Goal: Information Seeking & Learning: Understand process/instructions

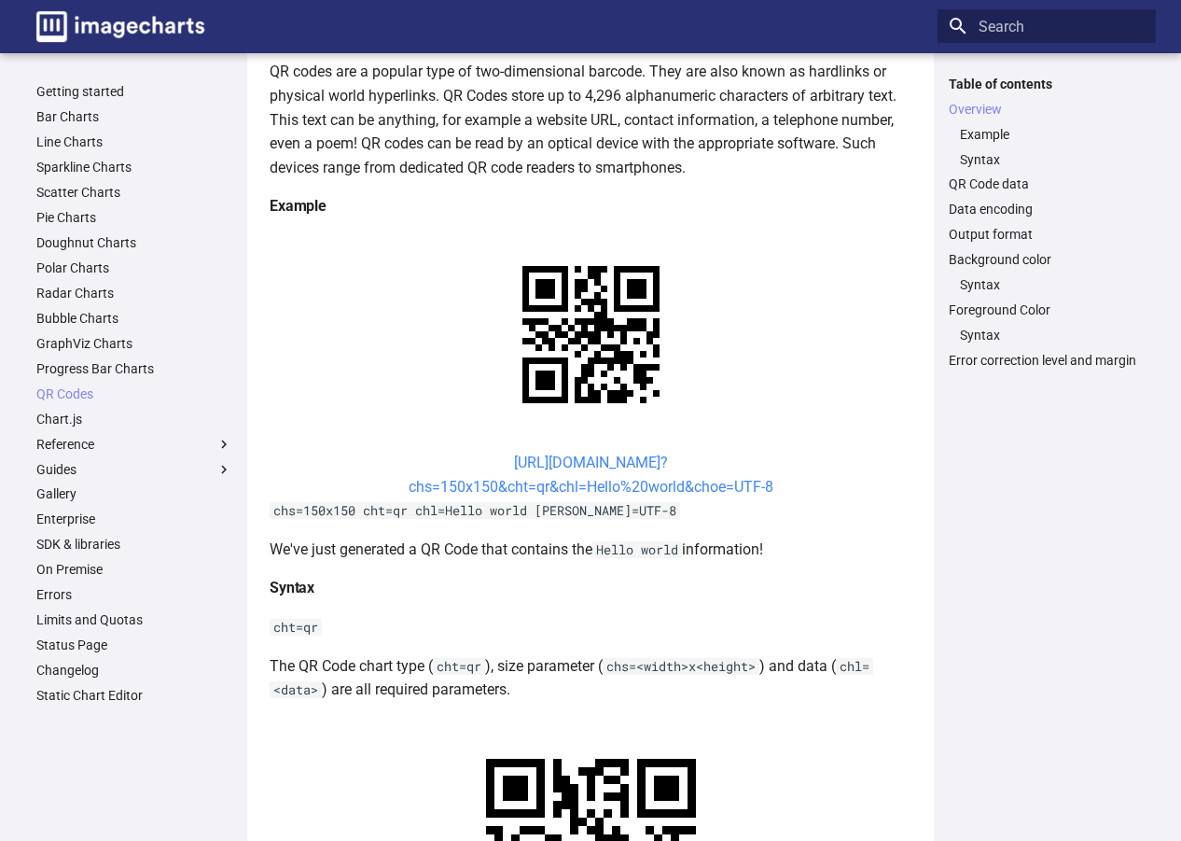
scroll to position [280, 0]
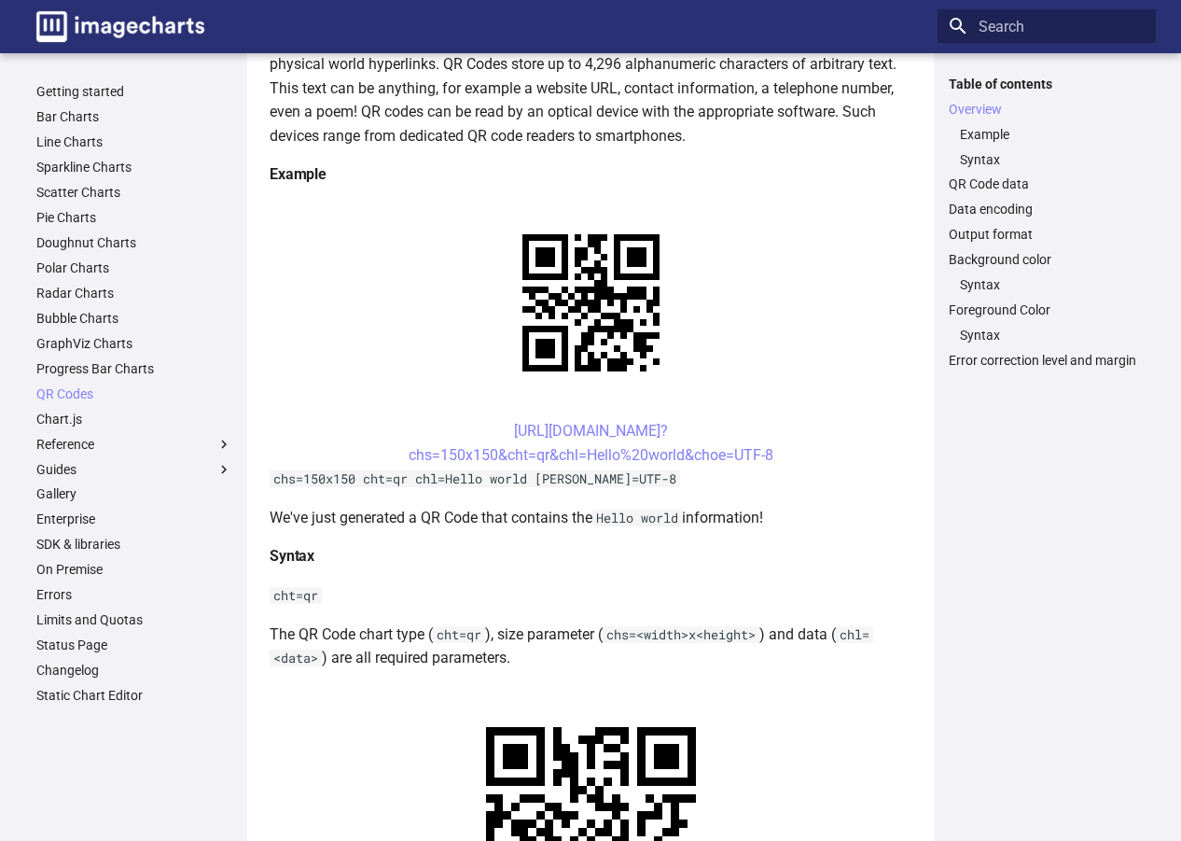
drag, startPoint x: 457, startPoint y: 424, endPoint x: 782, endPoint y: 451, distance: 325.8
click at [782, 451] on center "https://image-charts.com/chart? chs=150x150&cht=qr&chl=Hello%20world&choe=UTF-8" at bounding box center [591, 443] width 642 height 48
copy link "https://image-charts.com/chart? chs=150x150&cht=qr&chl=Hello%20world&choe=UTF-8"
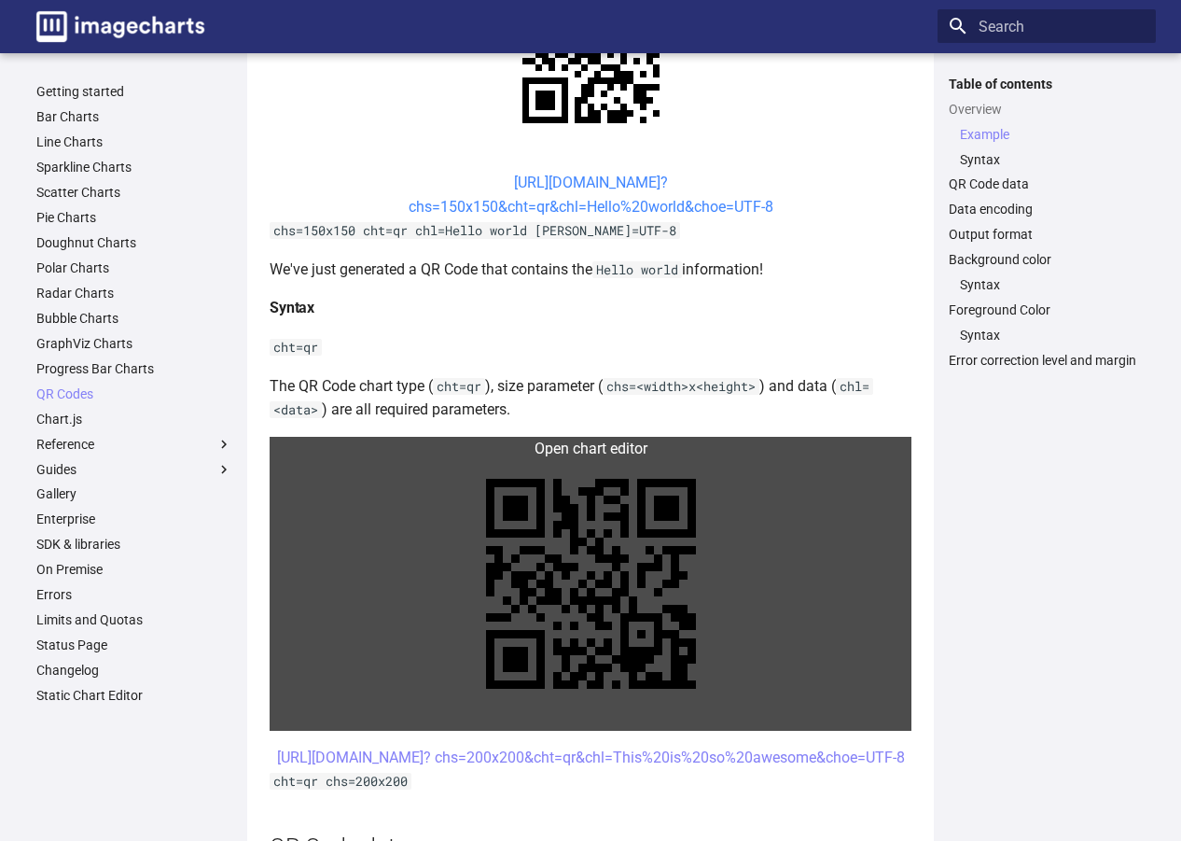
scroll to position [560, 0]
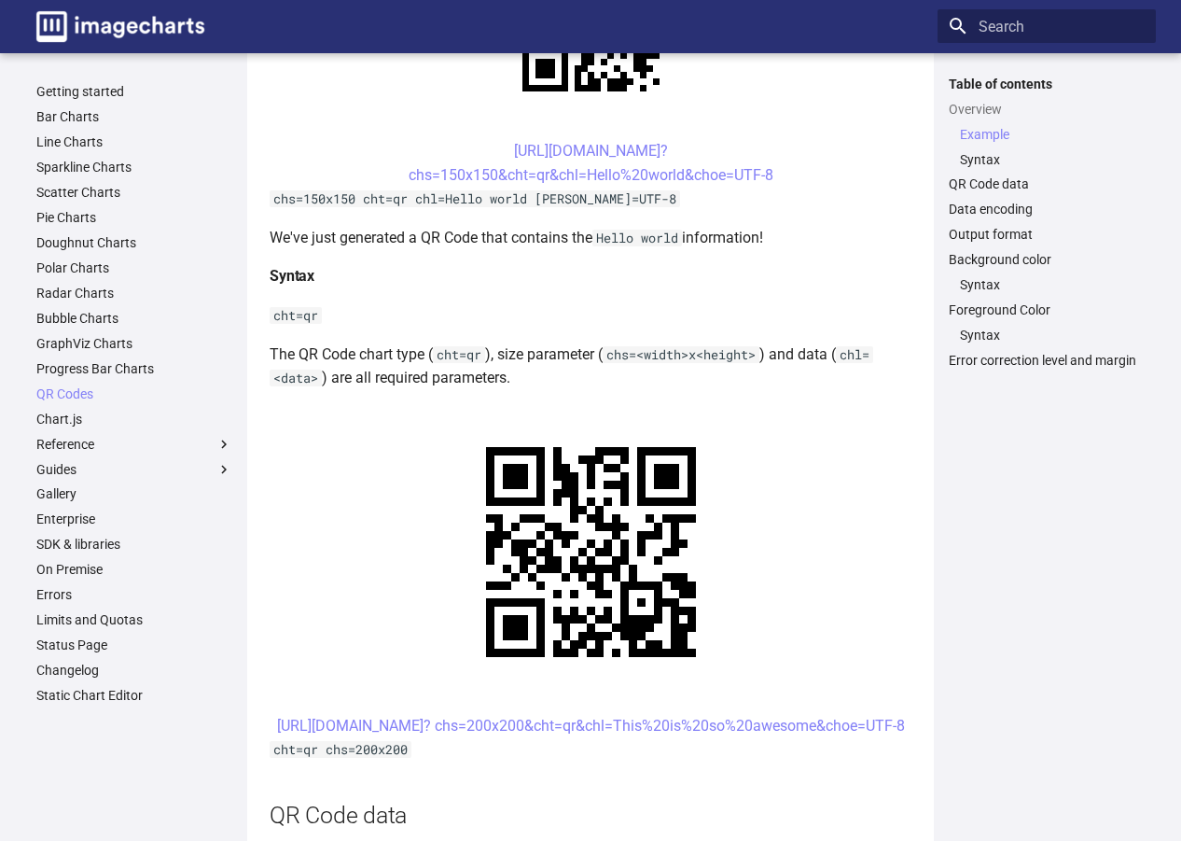
click at [661, 266] on h4 "Syntax" at bounding box center [591, 276] width 642 height 24
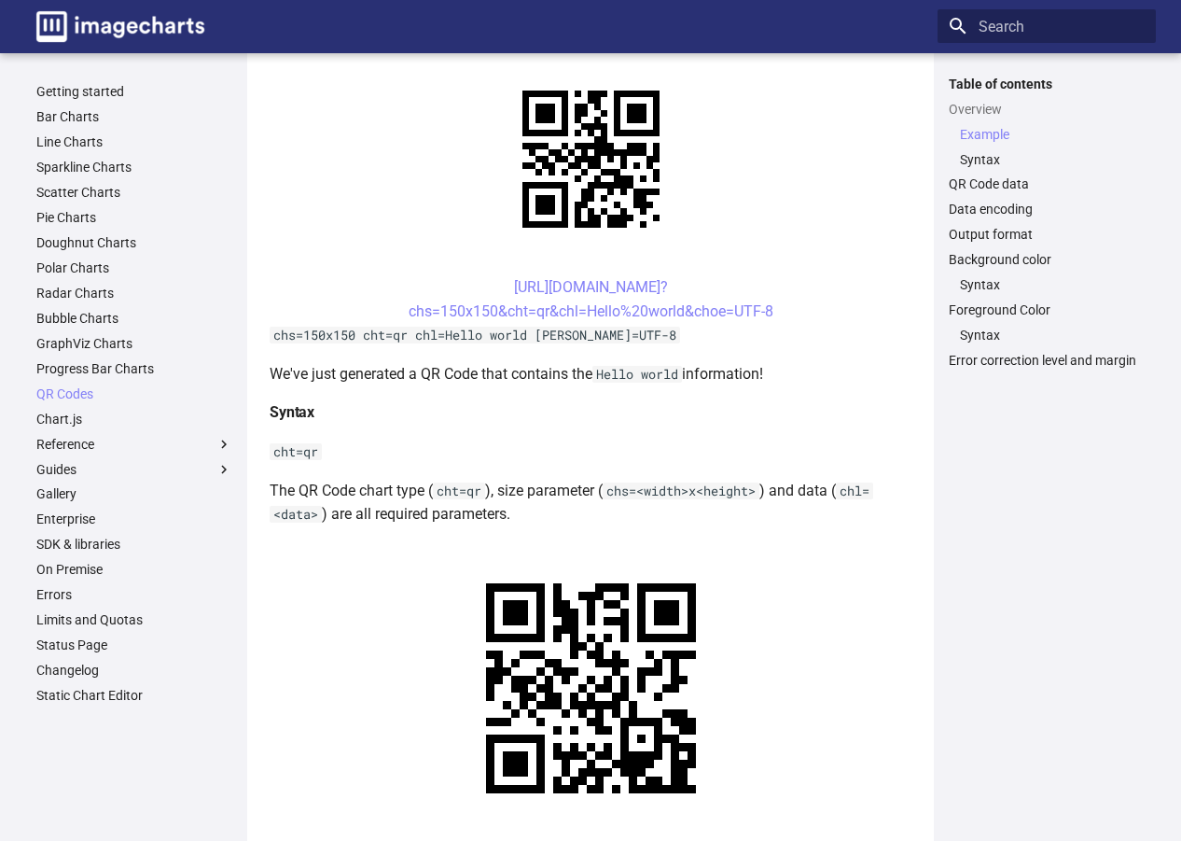
scroll to position [373, 0]
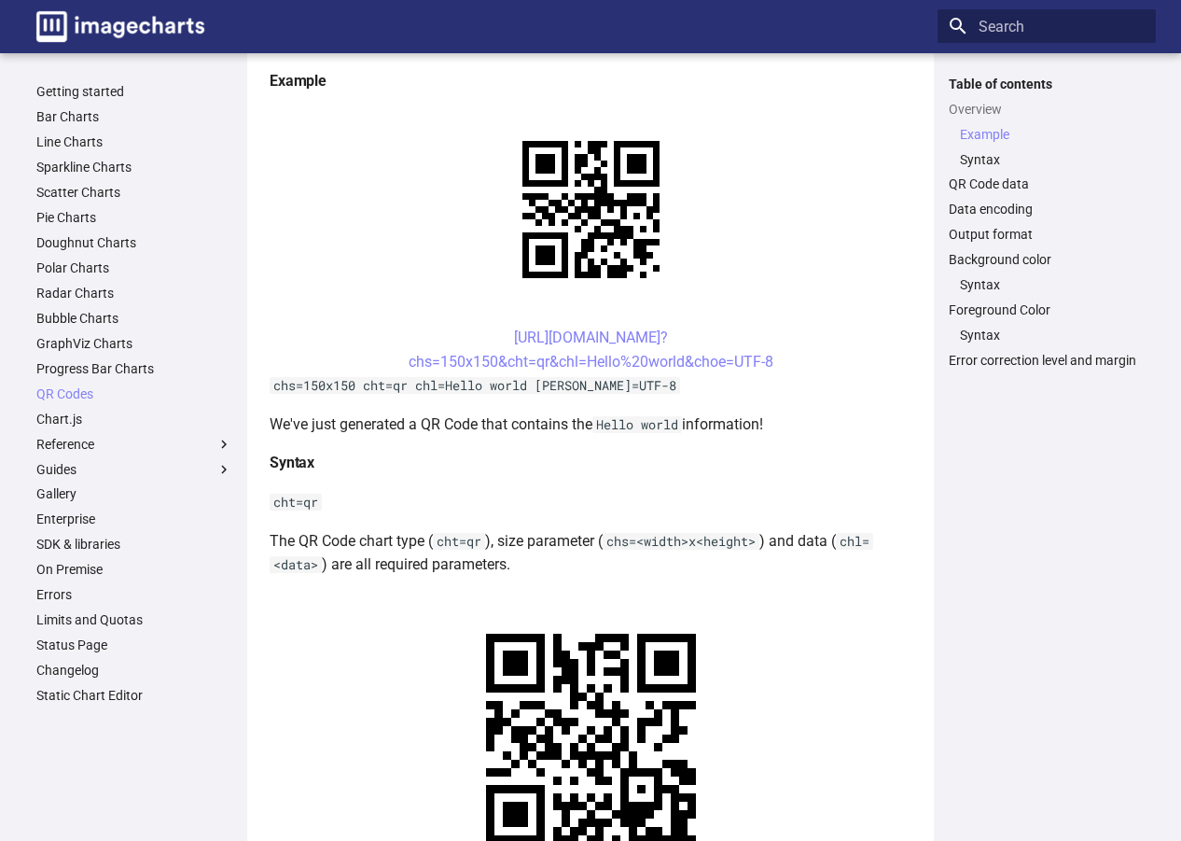
click at [315, 469] on h4 "Syntax" at bounding box center [591, 463] width 642 height 24
drag, startPoint x: 311, startPoint y: 466, endPoint x: 271, endPoint y: 472, distance: 39.7
click at [271, 472] on h4 "Syntax" at bounding box center [591, 463] width 642 height 24
click at [518, 465] on h4 "Syntax" at bounding box center [591, 463] width 642 height 24
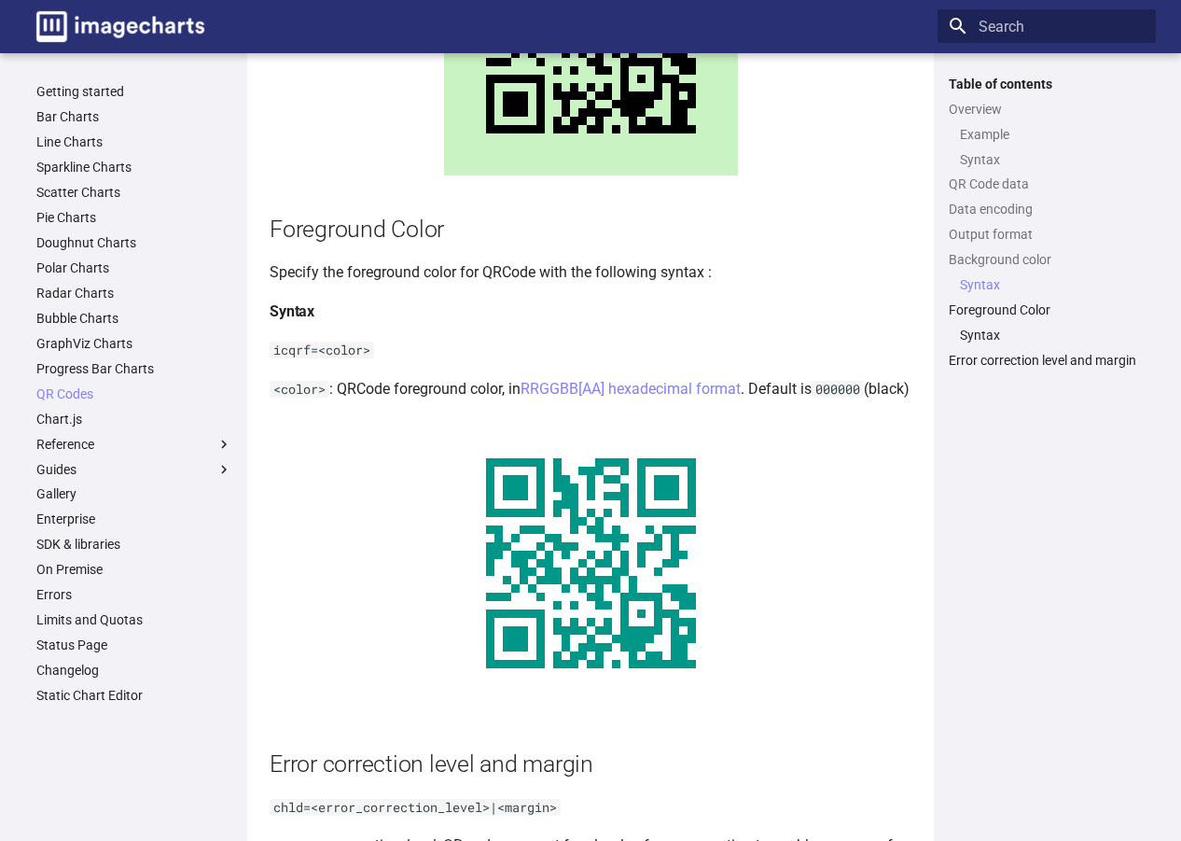
scroll to position [3166, 0]
